Goal: Information Seeking & Learning: Learn about a topic

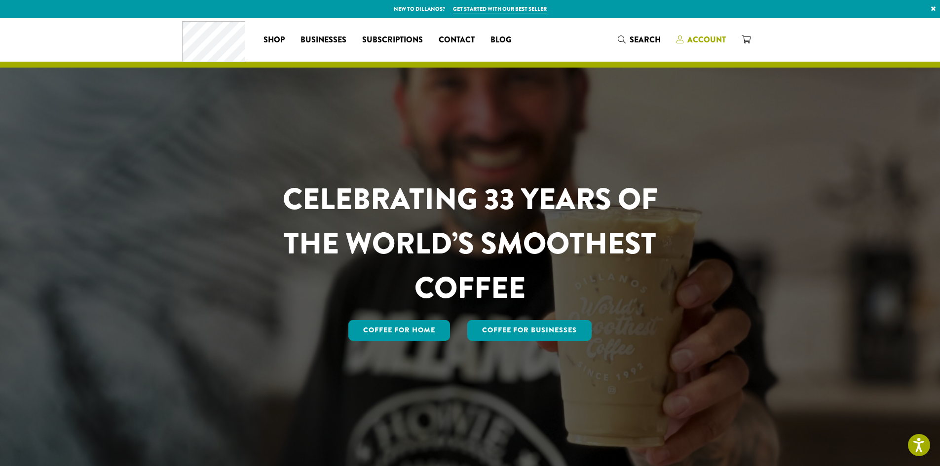
click at [703, 41] on span "Account" at bounding box center [706, 39] width 38 height 11
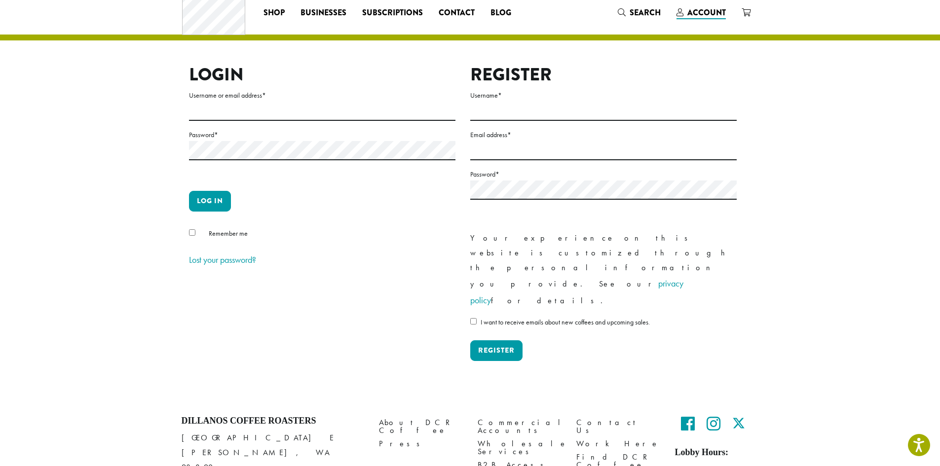
scroll to position [41, 0]
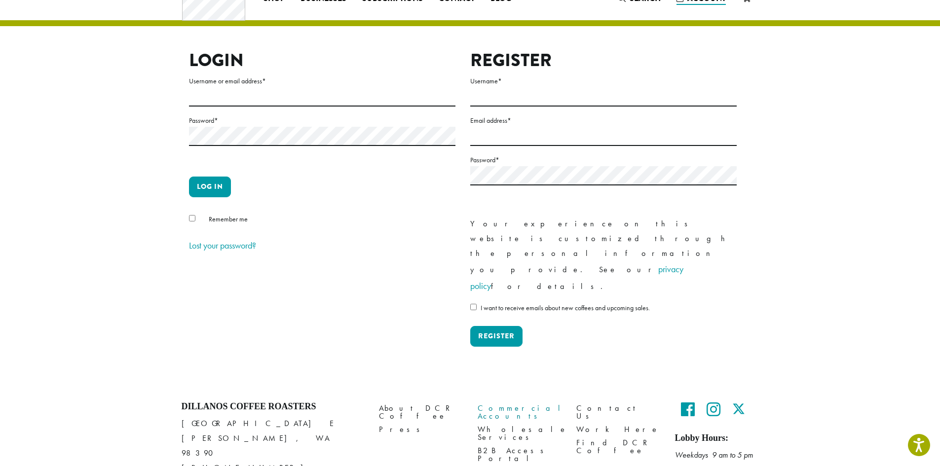
click at [493, 402] on link "Commercial Accounts" at bounding box center [520, 412] width 84 height 21
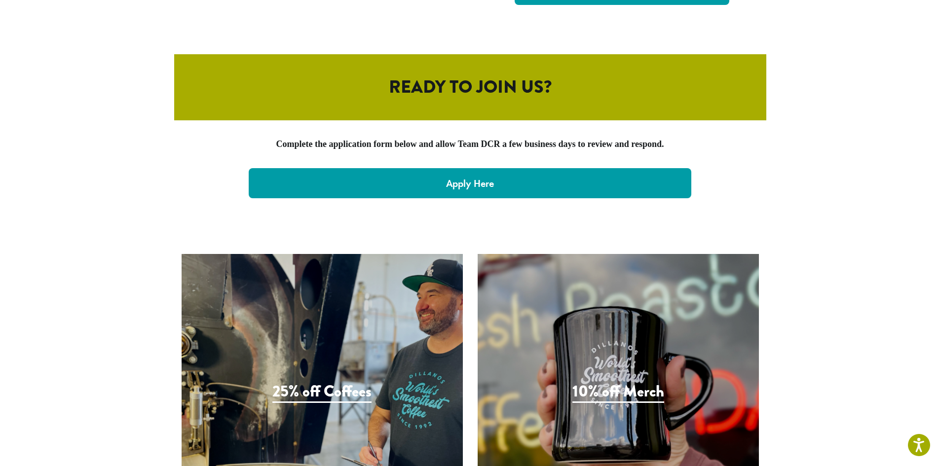
scroll to position [2062, 0]
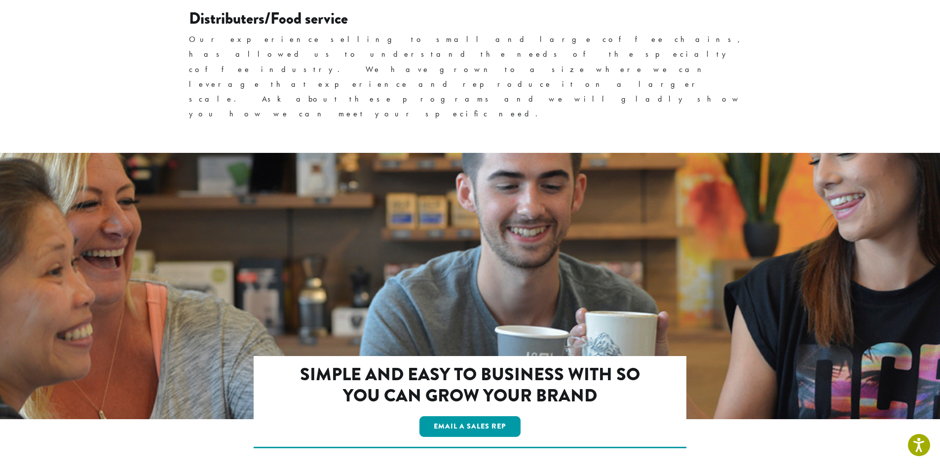
scroll to position [1625, 0]
